Goal: Information Seeking & Learning: Learn about a topic

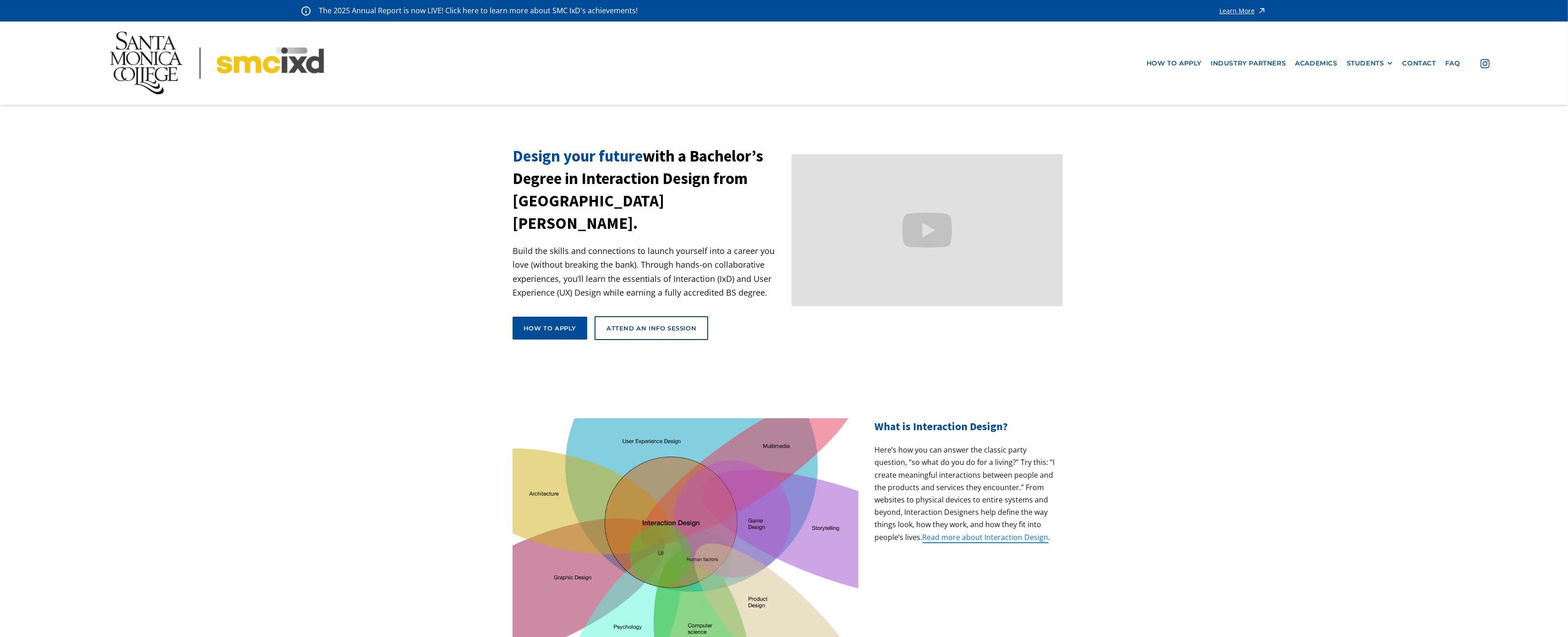
click at [84, 91] on nav "how to apply industry partners Academics STUDENTS PROspective Students GRAD SHO…" at bounding box center [784, 63] width 1568 height 83
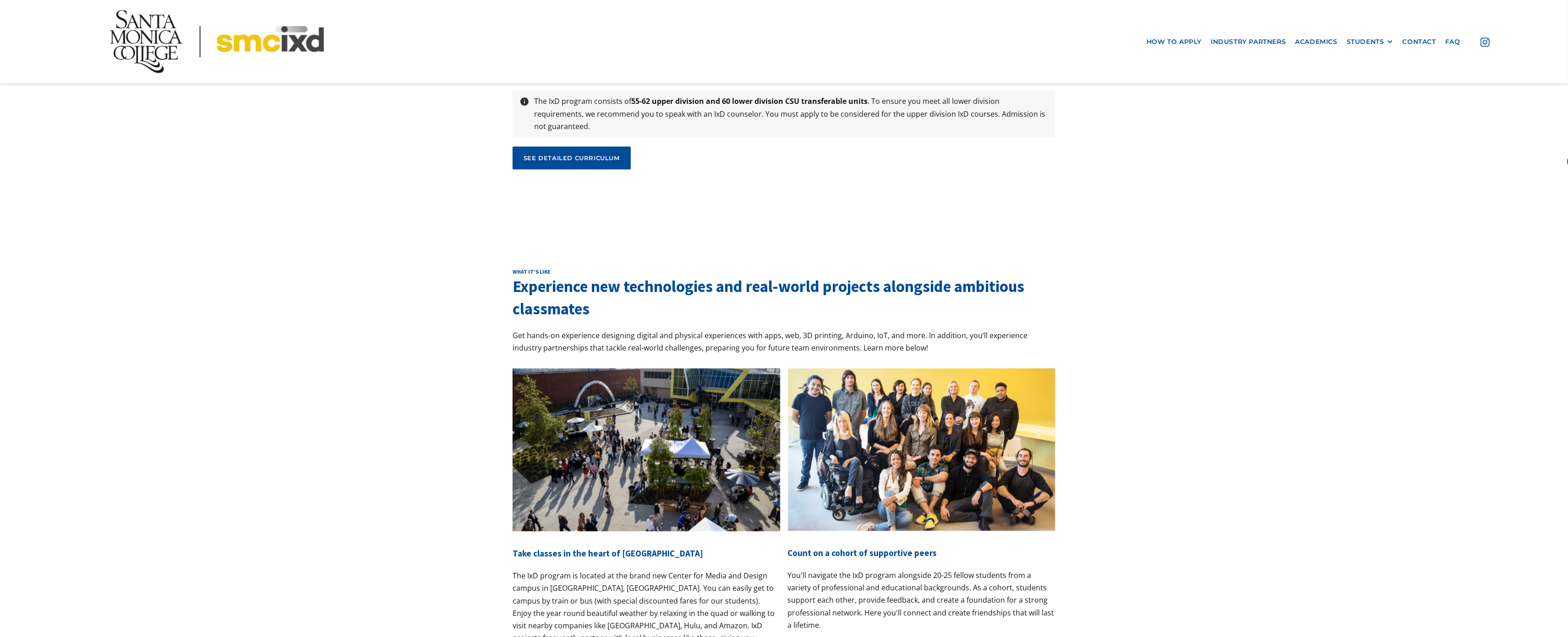
scroll to position [3392, 0]
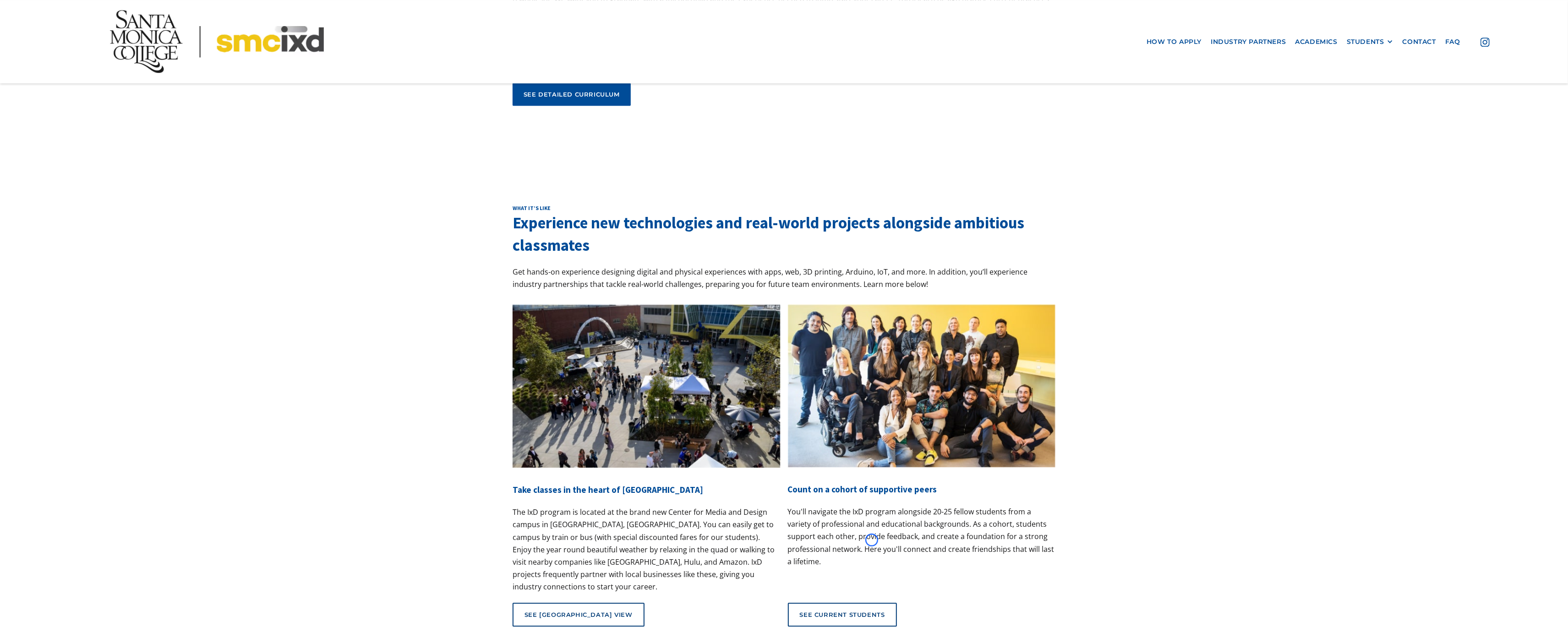
click at [84, 159] on div "What it’s like Experience new technologies and real-world projects alongside am…" at bounding box center [784, 419] width 1568 height 521
click at [74, 86] on div "curriculum What will I learn? A whole lot! We want you to graduate with a full …" at bounding box center [784, 33] width 1568 height 250
click at [75, 66] on nav "how to apply industry partners Academics STUDENTS PROspective Students GRAD SHO…" at bounding box center [784, 41] width 1568 height 83
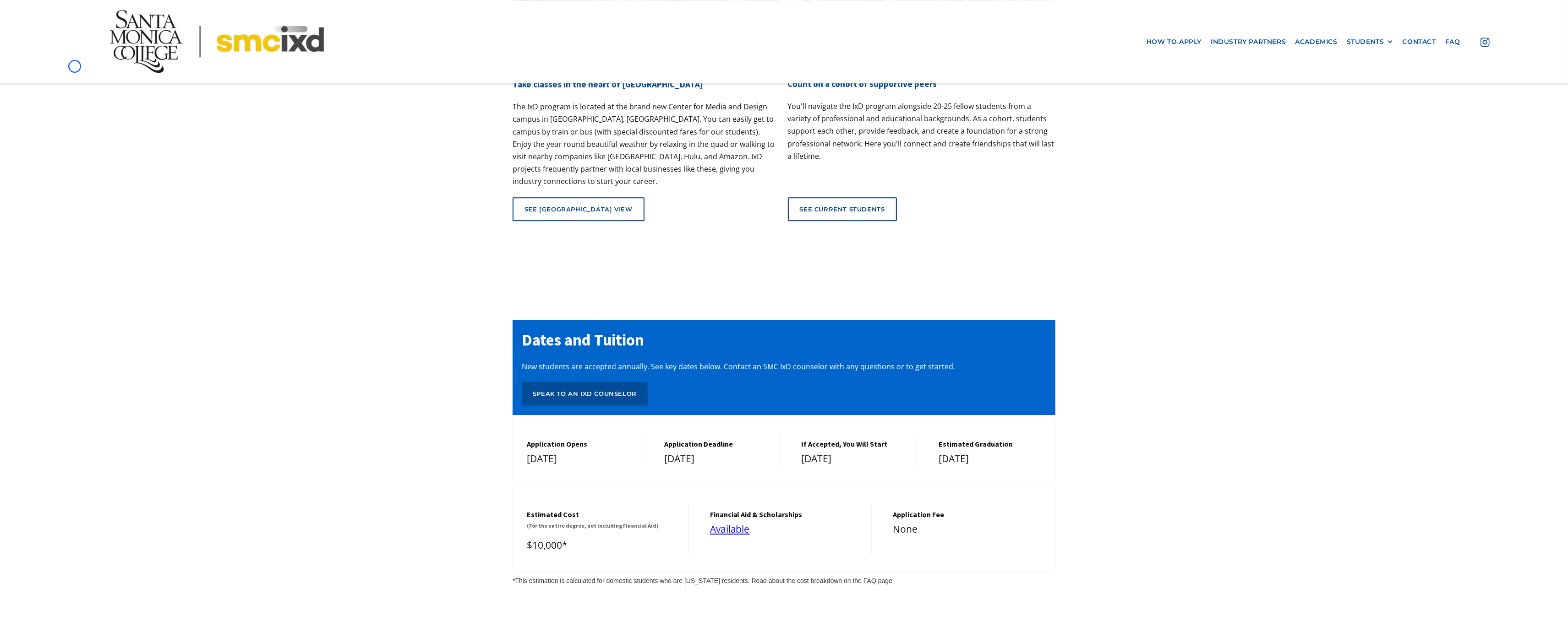
click at [75, 66] on nav "how to apply industry partners Academics STUDENTS PROspective Students GRAD SHO…" at bounding box center [784, 41] width 1568 height 83
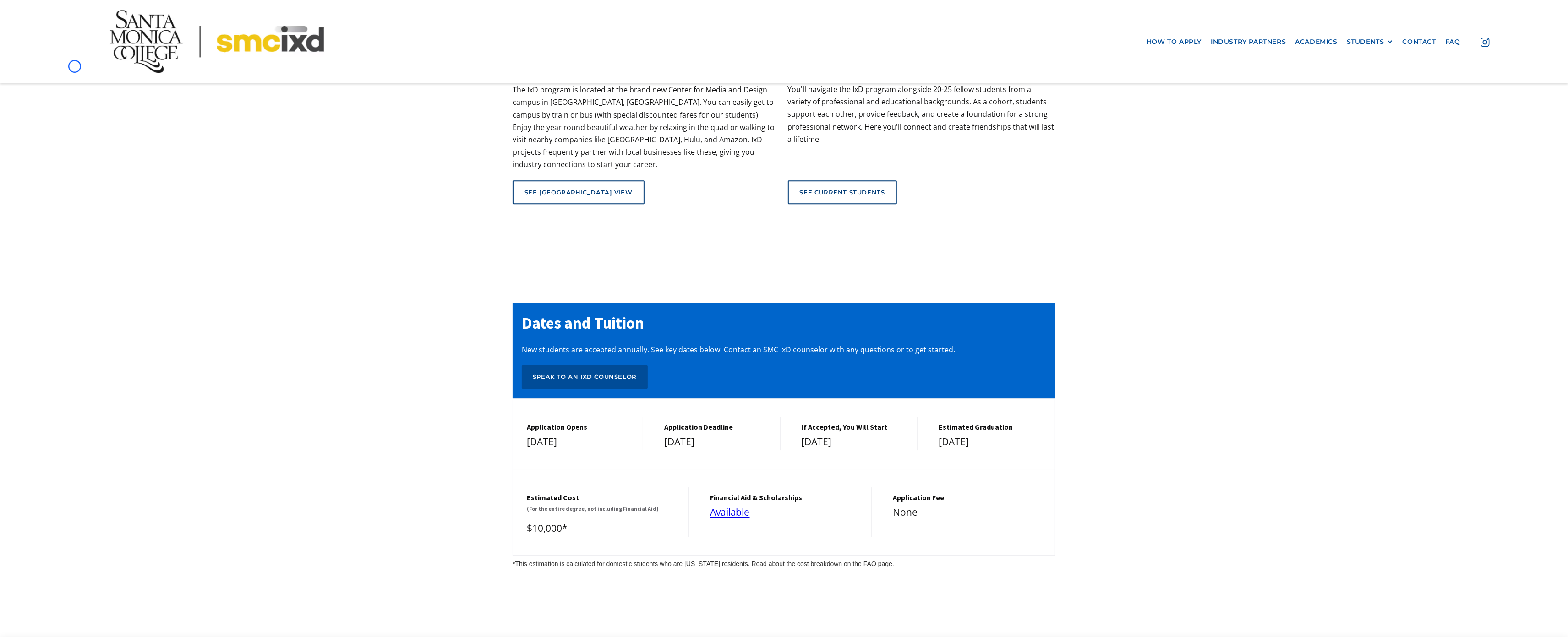
scroll to position [4496, 0]
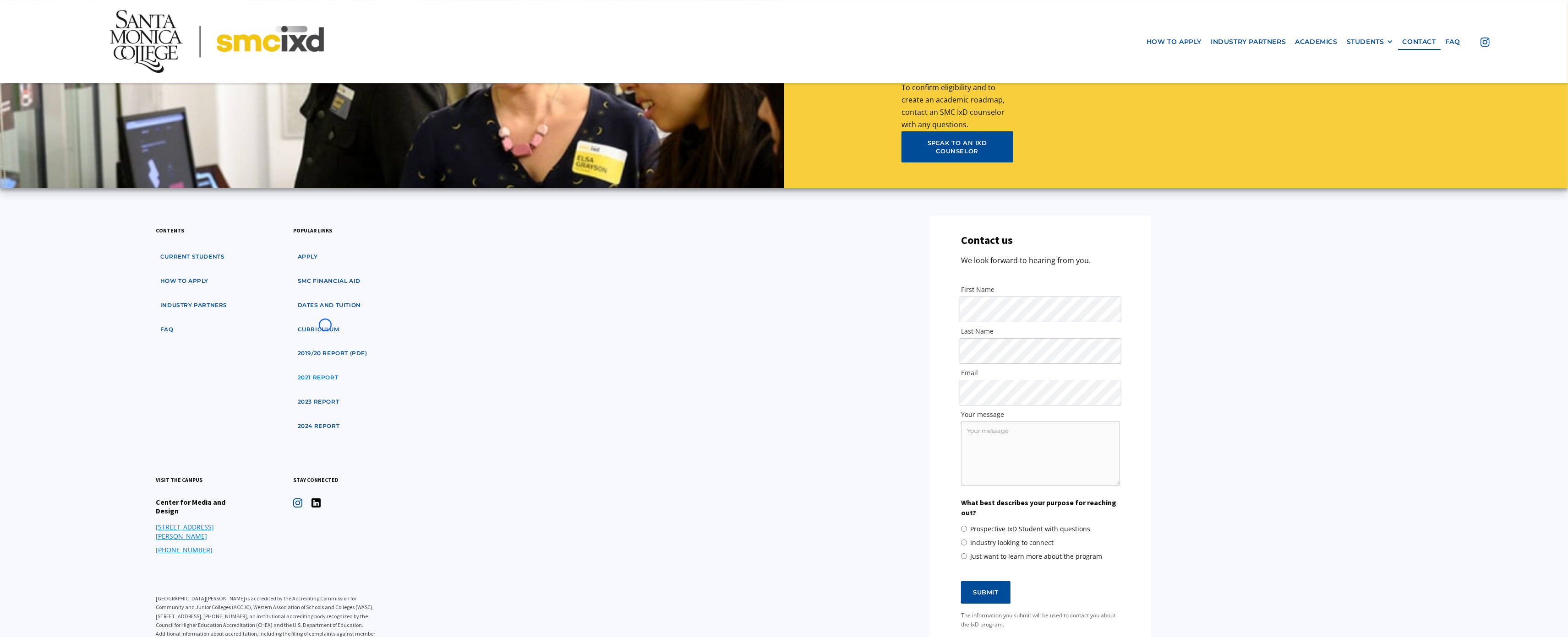
click at [325, 369] on link "2021 Report" at bounding box center [317, 377] width 50 height 17
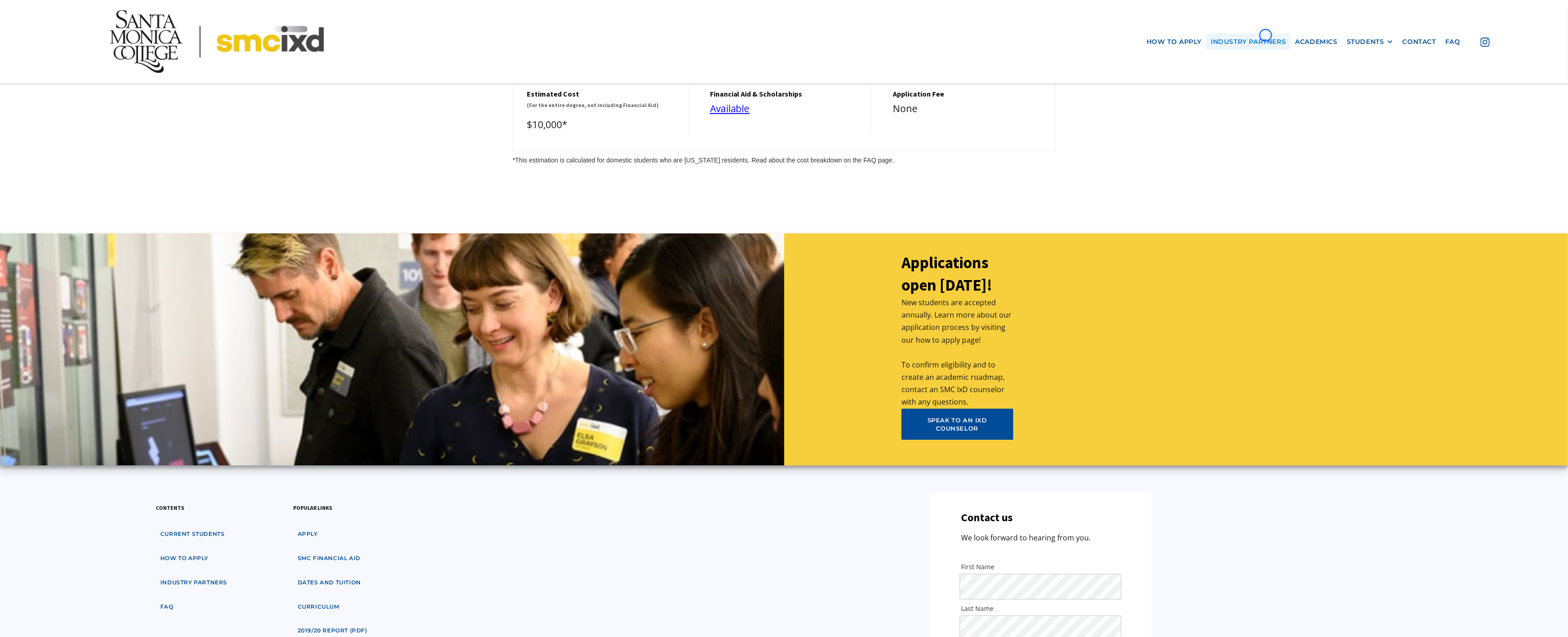
click at [1266, 35] on link "industry partners" at bounding box center [1248, 41] width 85 height 17
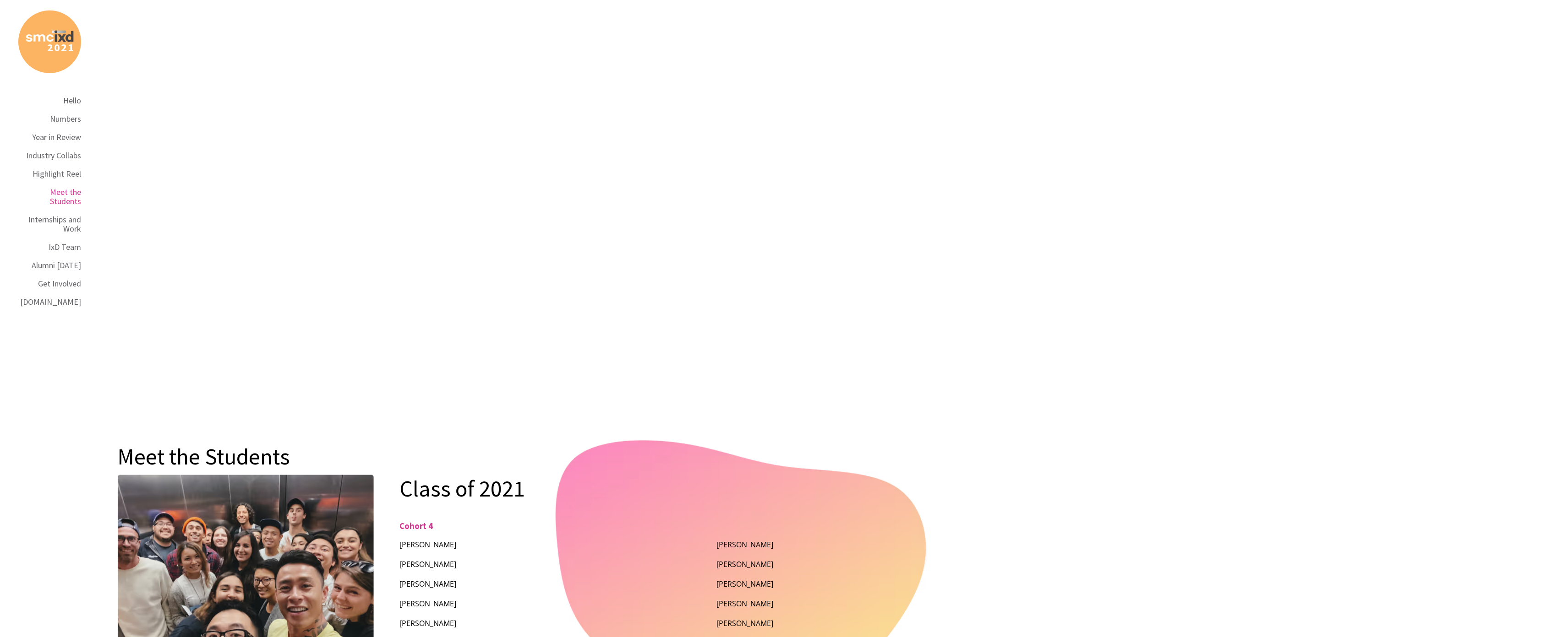
scroll to position [6113, 0]
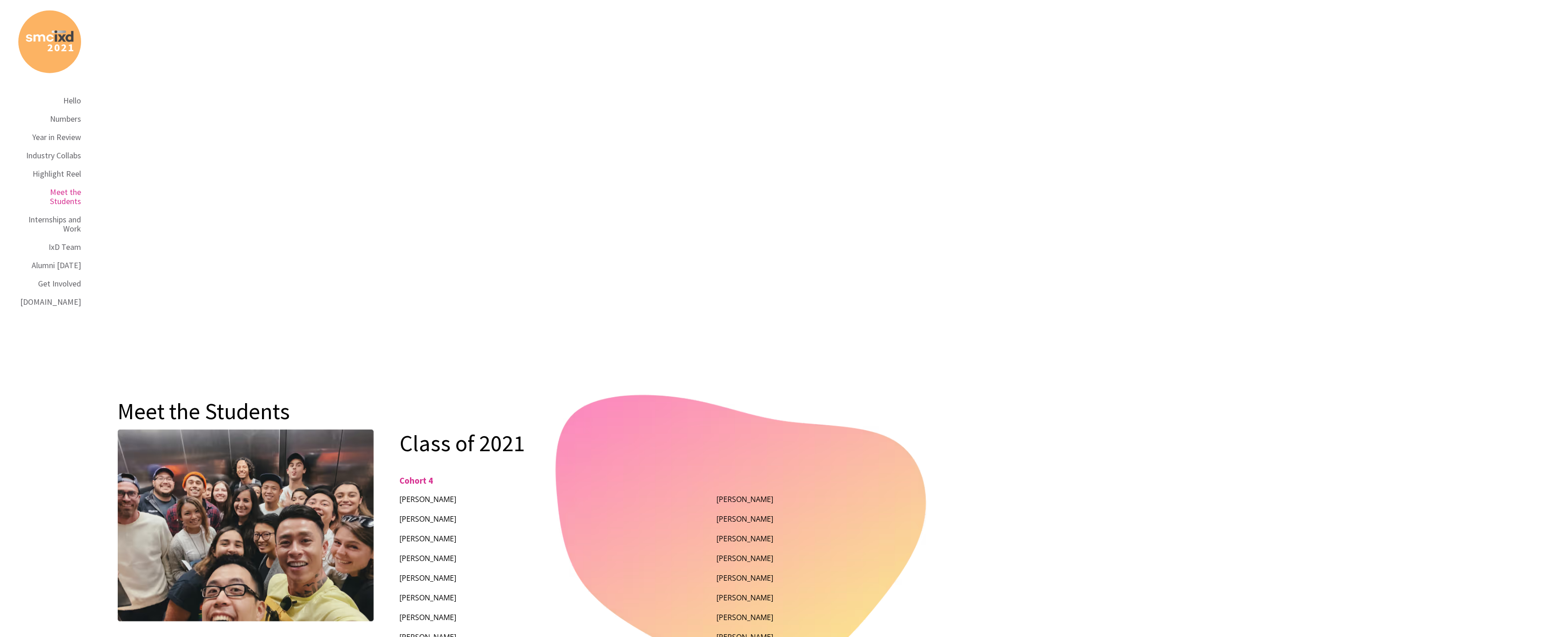
click at [59, 85] on nav "2 0 2 1 Hello Numbers Year in Review Industry Collabs Highlight Reel Meet the S…" at bounding box center [50, 160] width 63 height 301
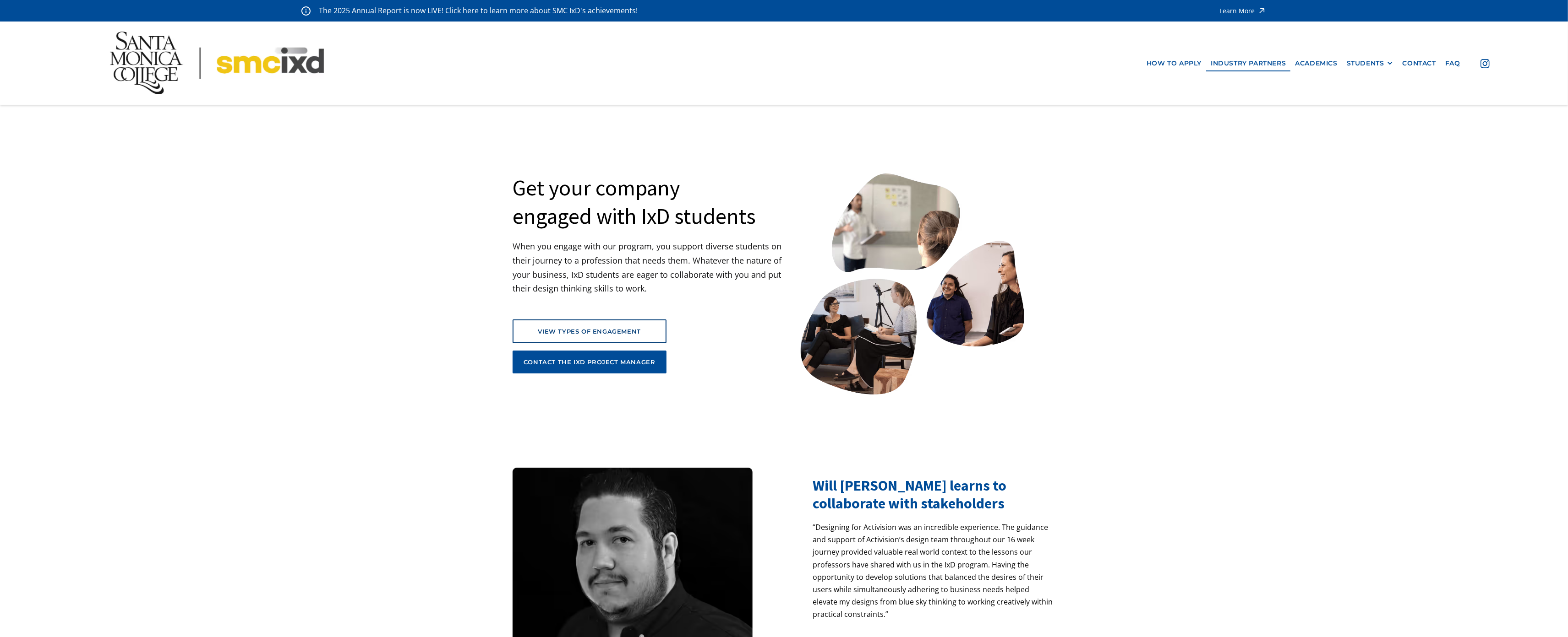
click at [1266, 35] on nav "how to apply industry partners Academics STUDENTS PROspective Students GRAD SHO…" at bounding box center [784, 63] width 1568 height 83
click at [60, 50] on nav "how to apply industry partners Academics STUDENTS PROspective Students GRAD SHO…" at bounding box center [784, 63] width 1568 height 83
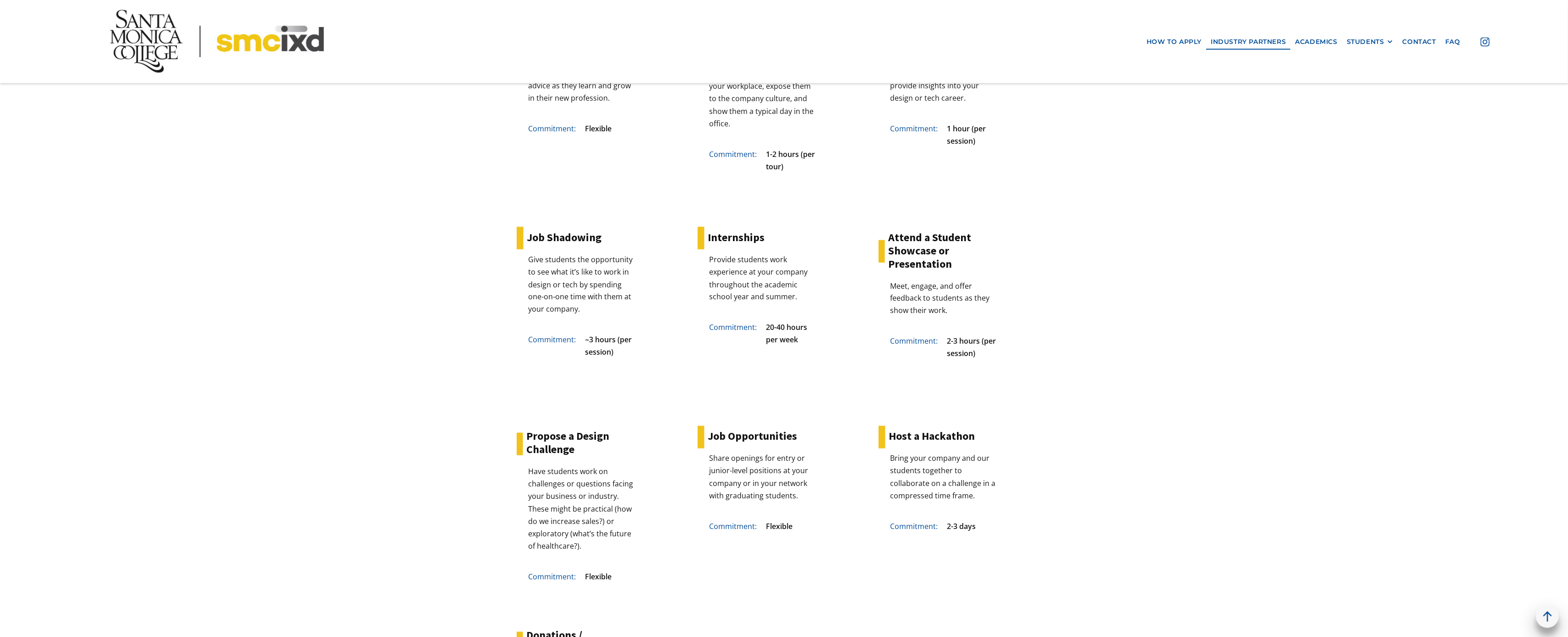
scroll to position [2104, 0]
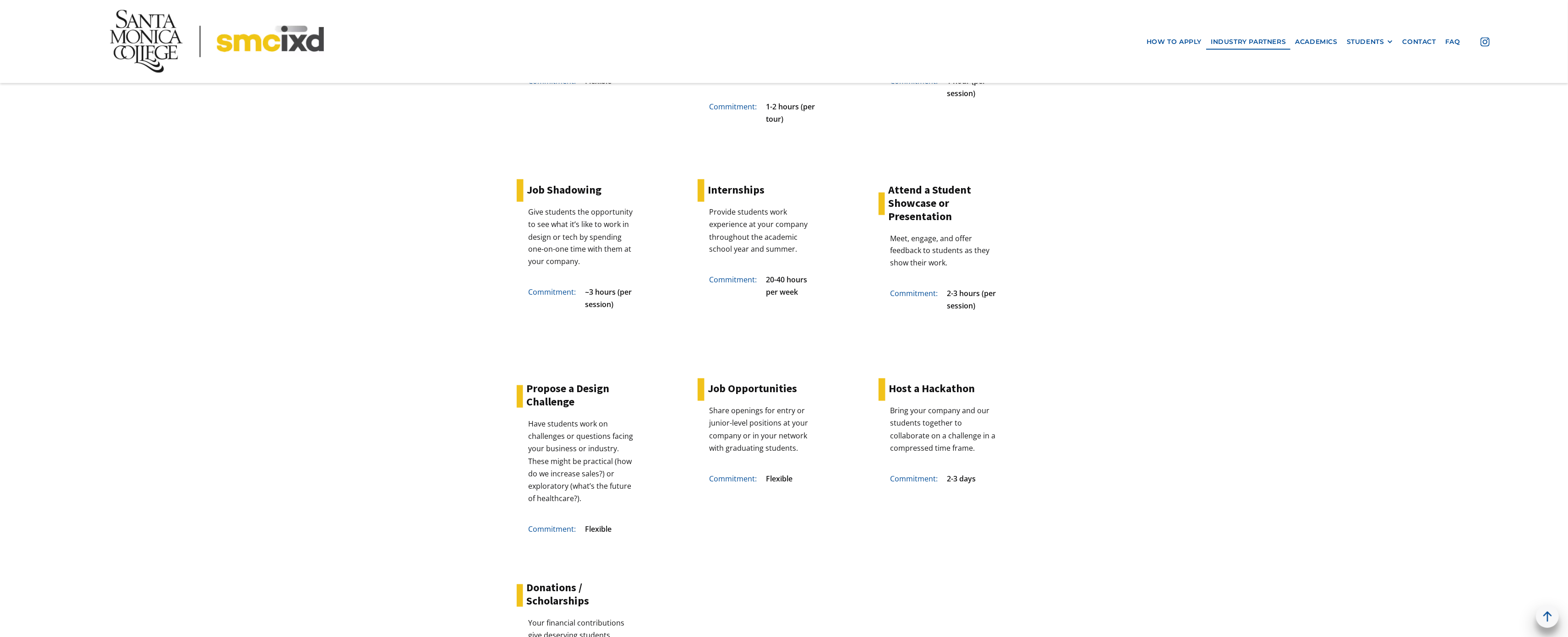
click at [60, 50] on nav "how to apply industry partners Academics STUDENTS PROspective Students GRAD SHO…" at bounding box center [784, 41] width 1568 height 83
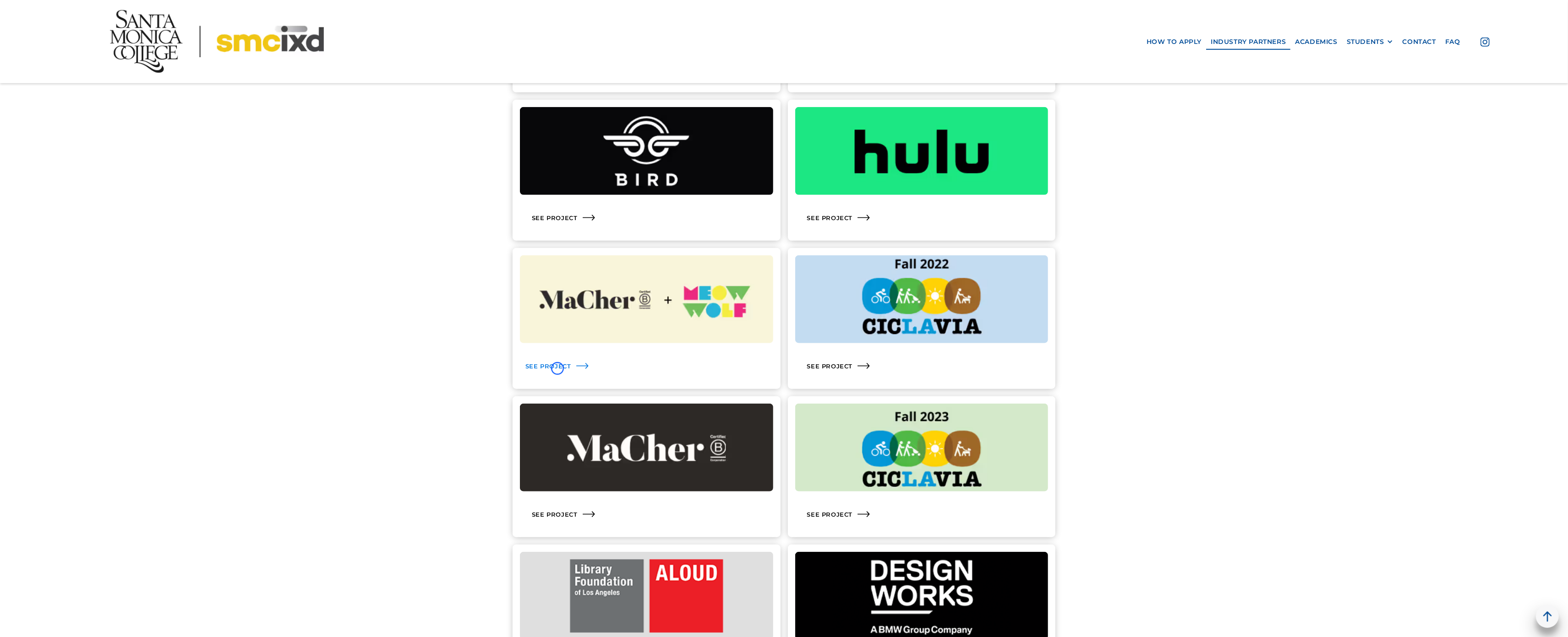
click at [557, 369] on div "See Project" at bounding box center [549, 366] width 46 height 8
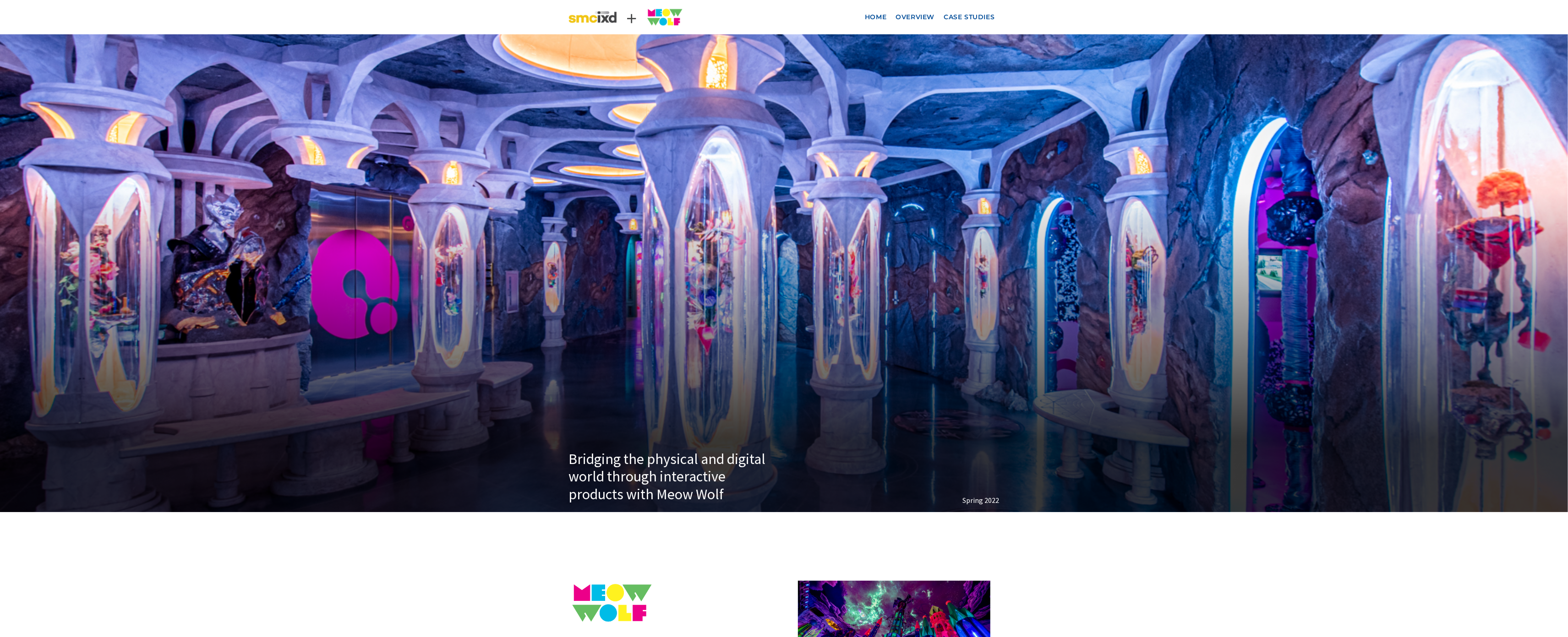
click at [54, 59] on div "Bridging the physical and digital world through interactive products with Meow …" at bounding box center [784, 273] width 1568 height 478
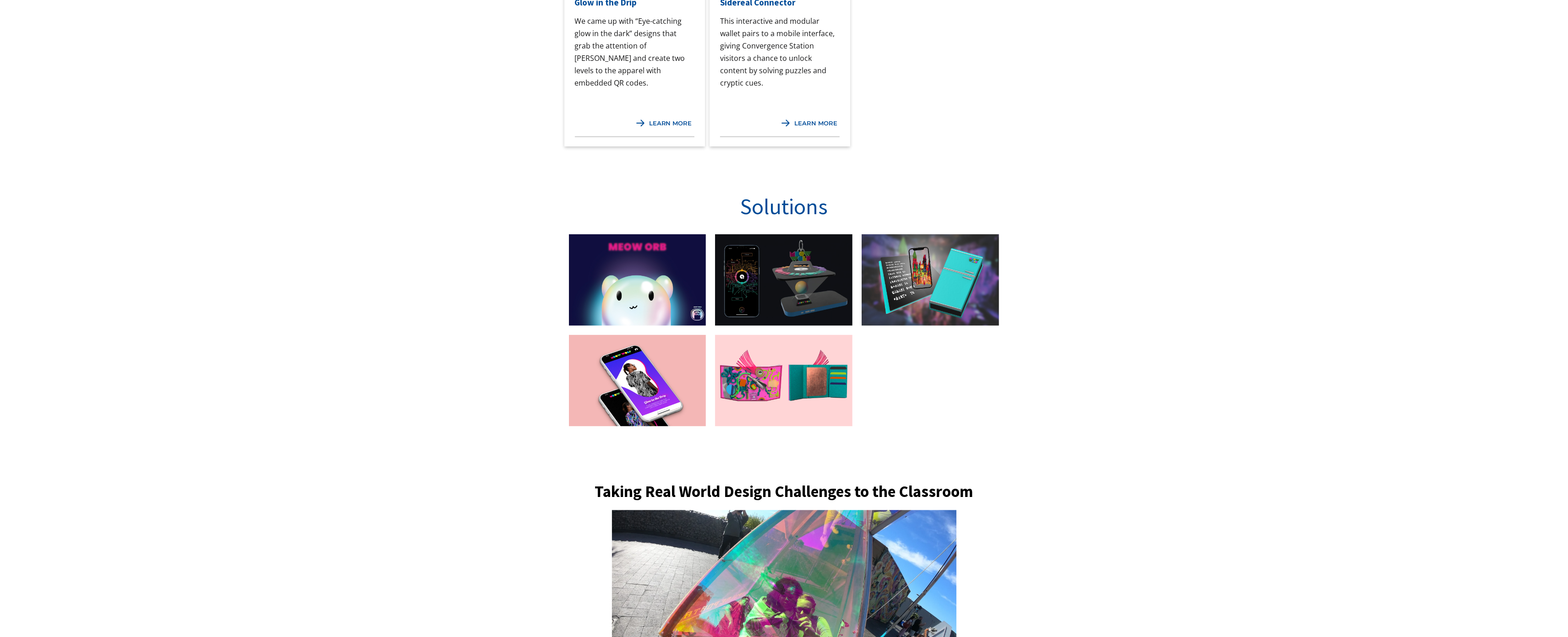
scroll to position [1461, 0]
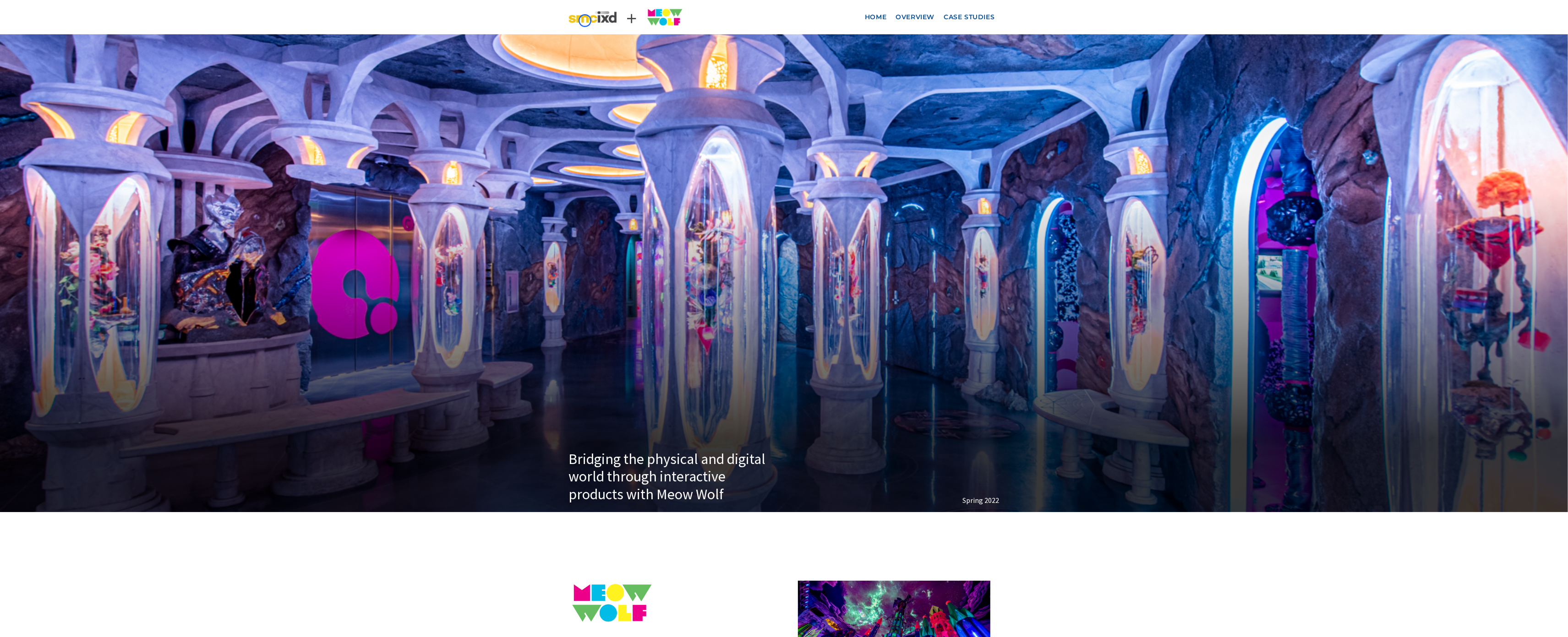
click at [585, 21] on img at bounding box center [592, 17] width 48 height 23
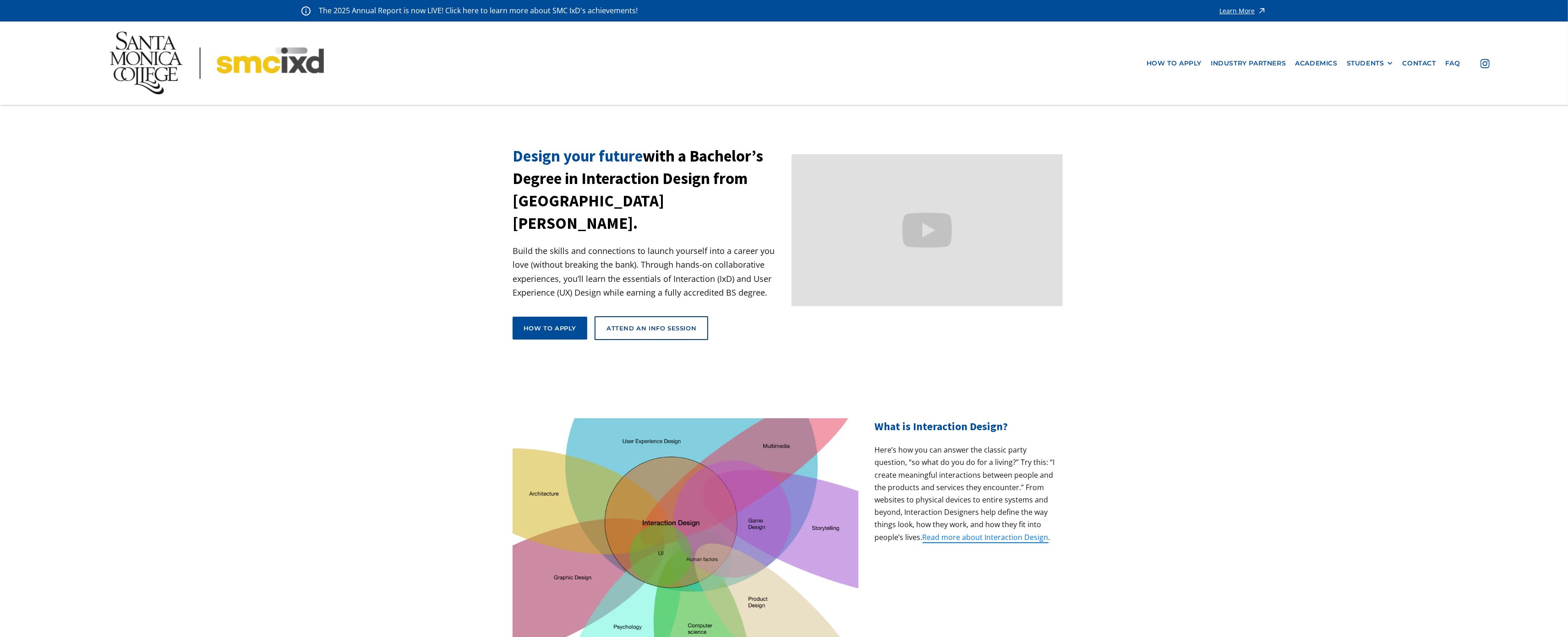
click at [585, 21] on div "The 2025 Annual Report is now LIVE! Click here to learn more about SMC IxD's ac…" at bounding box center [784, 10] width 1568 height 22
click at [55, 73] on nav "how to apply industry partners Academics STUDENTS PROspective Students GRAD SHO…" at bounding box center [784, 63] width 1568 height 83
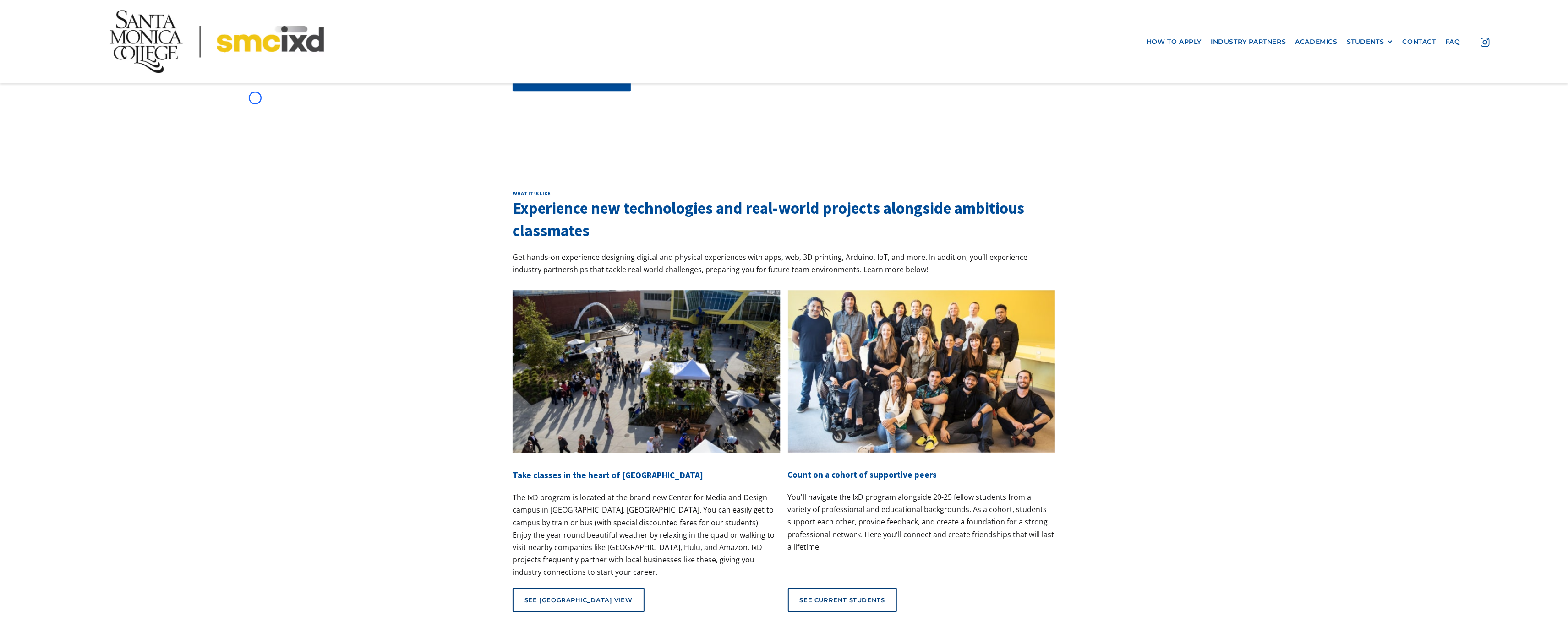
scroll to position [3455, 0]
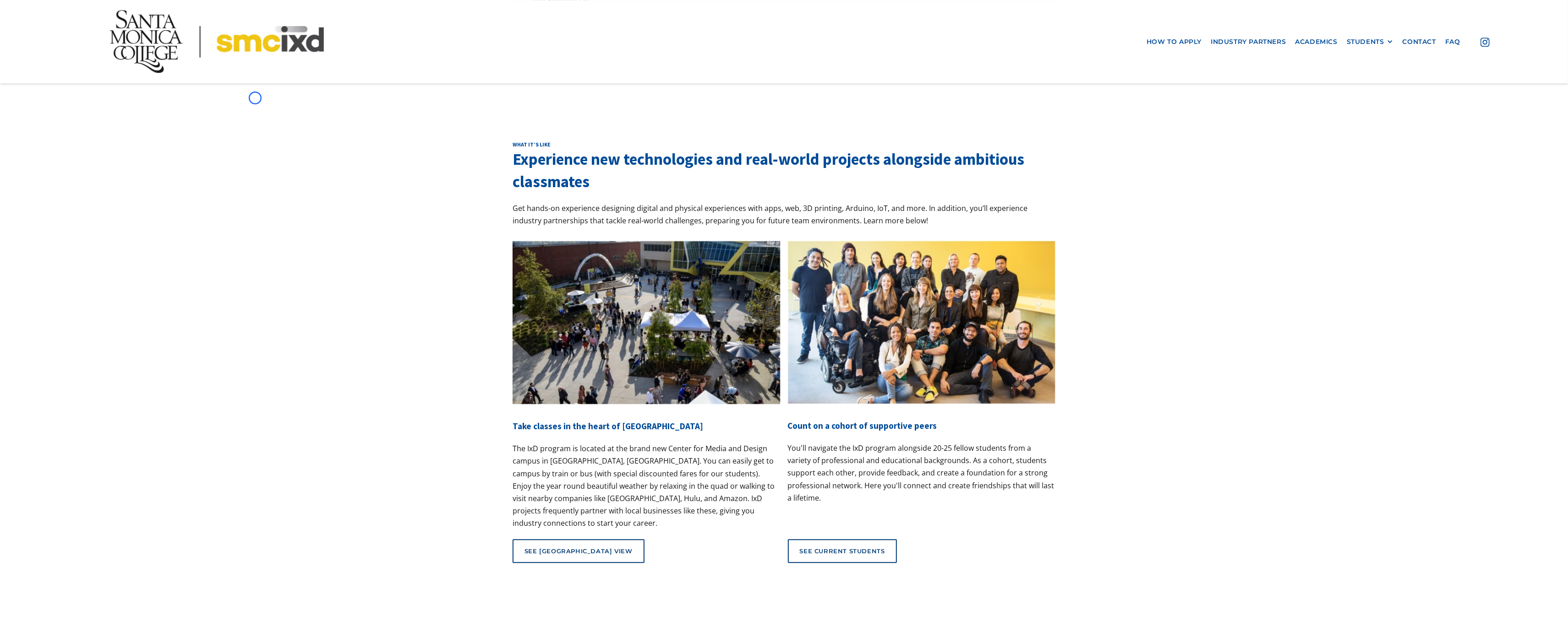
click at [55, 73] on nav "how to apply industry partners Academics STUDENTS PROspective Students GRAD SHO…" at bounding box center [784, 41] width 1568 height 83
